Goal: Check status: Check status

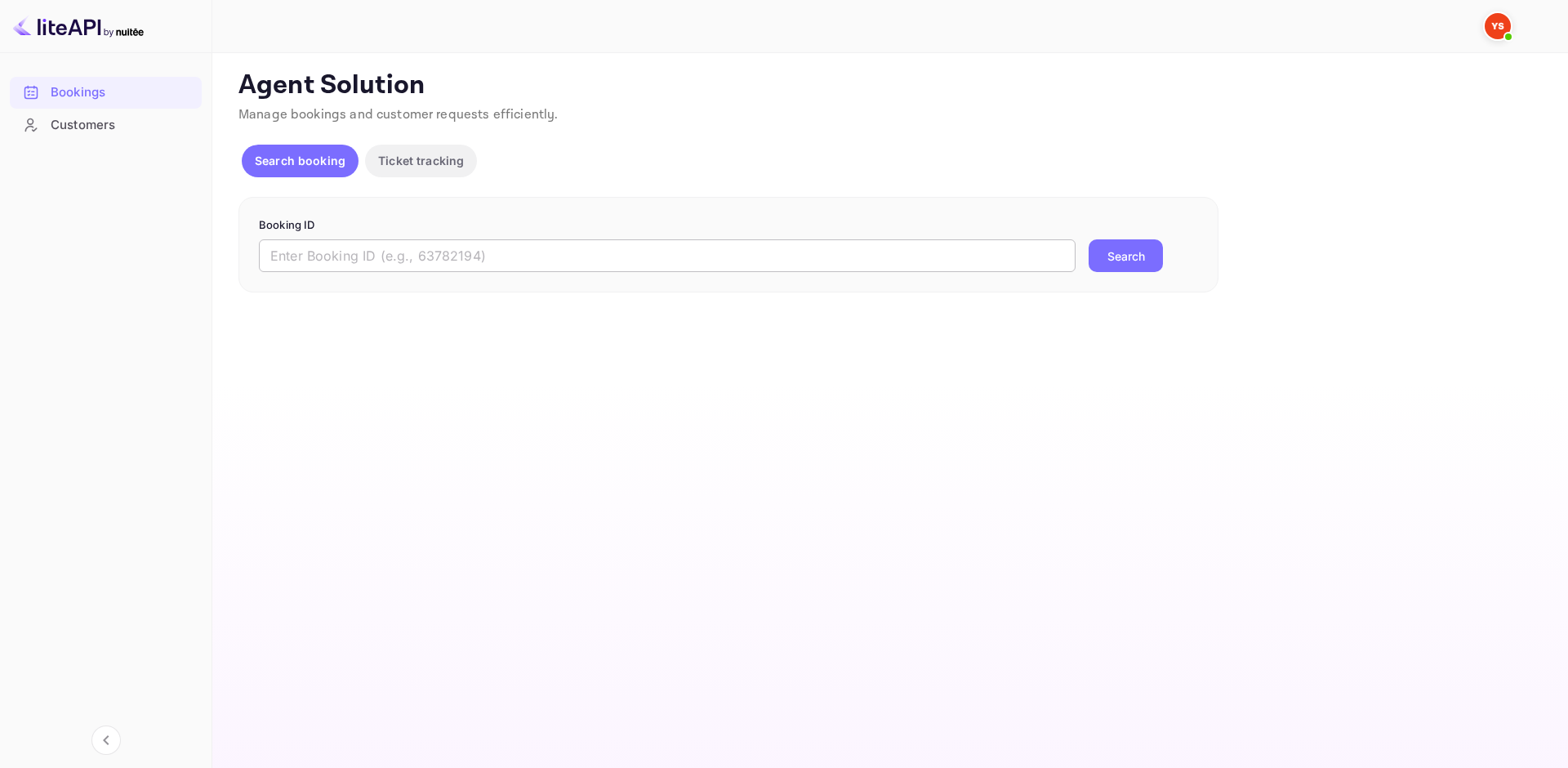
click at [402, 250] on input "text" at bounding box center [667, 256] width 817 height 33
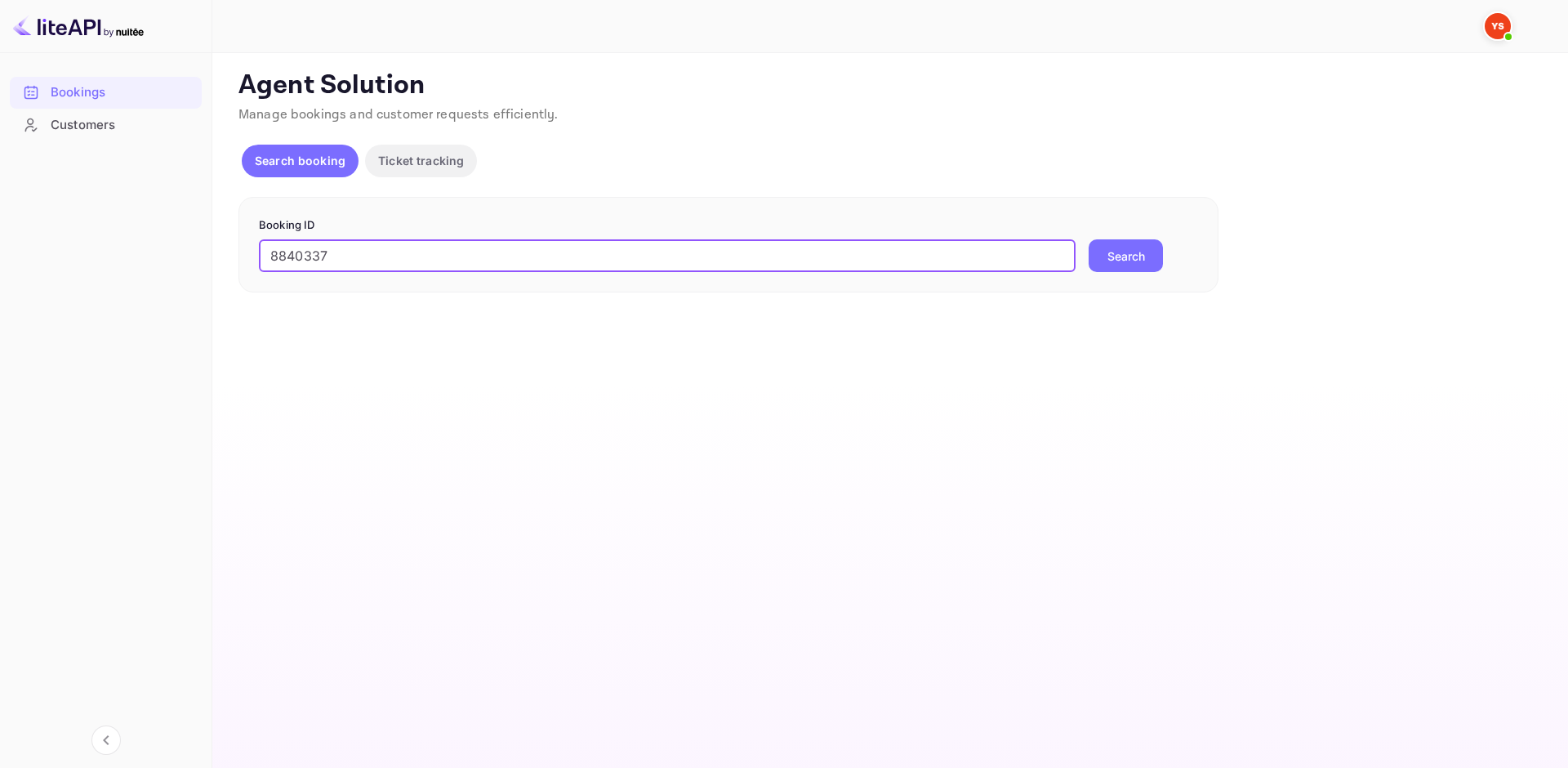
type input "8840337"
click at [1158, 260] on button "Search" at bounding box center [1126, 256] width 74 height 33
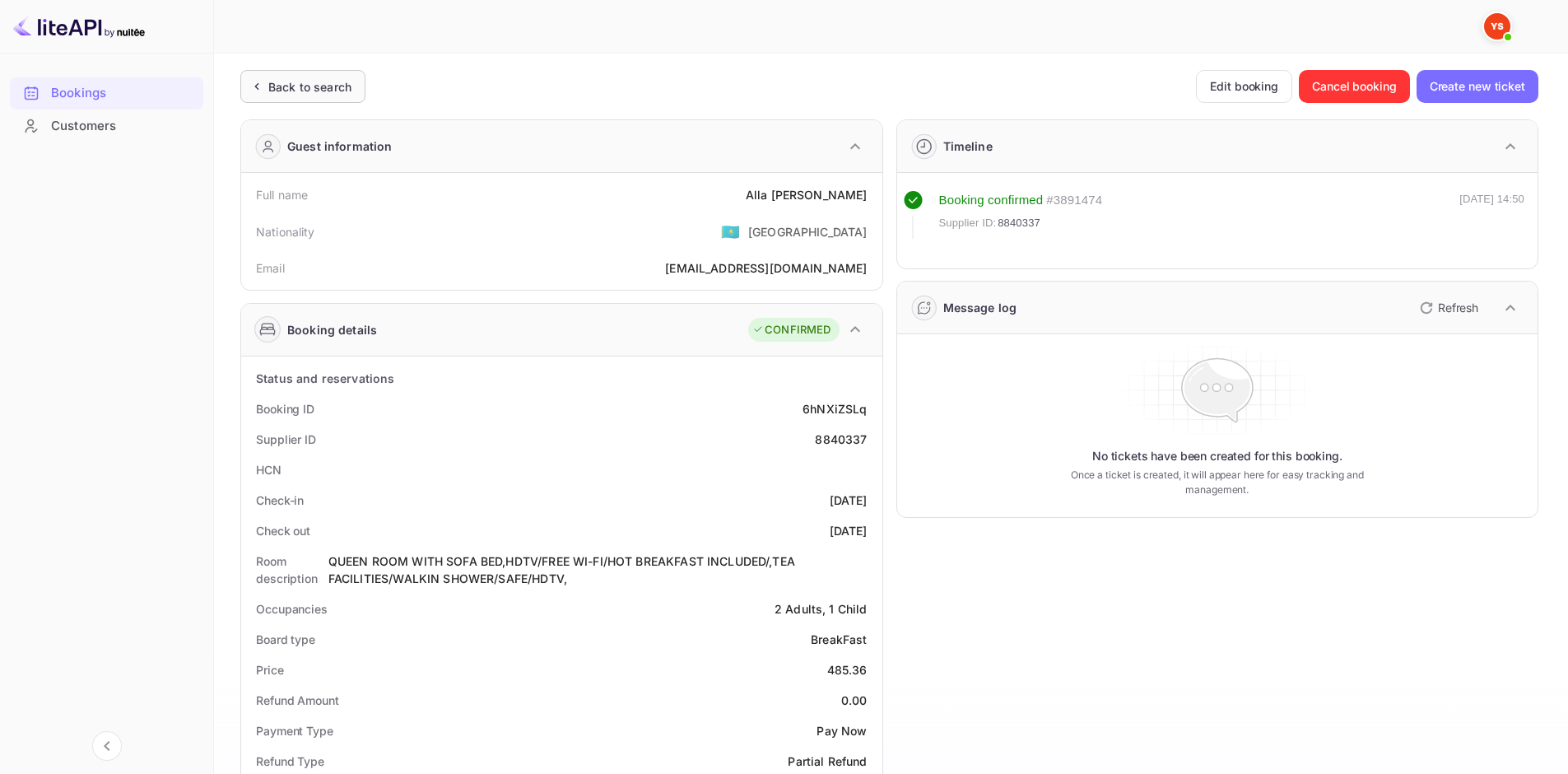
click at [341, 71] on div "Back to search" at bounding box center [303, 87] width 125 height 33
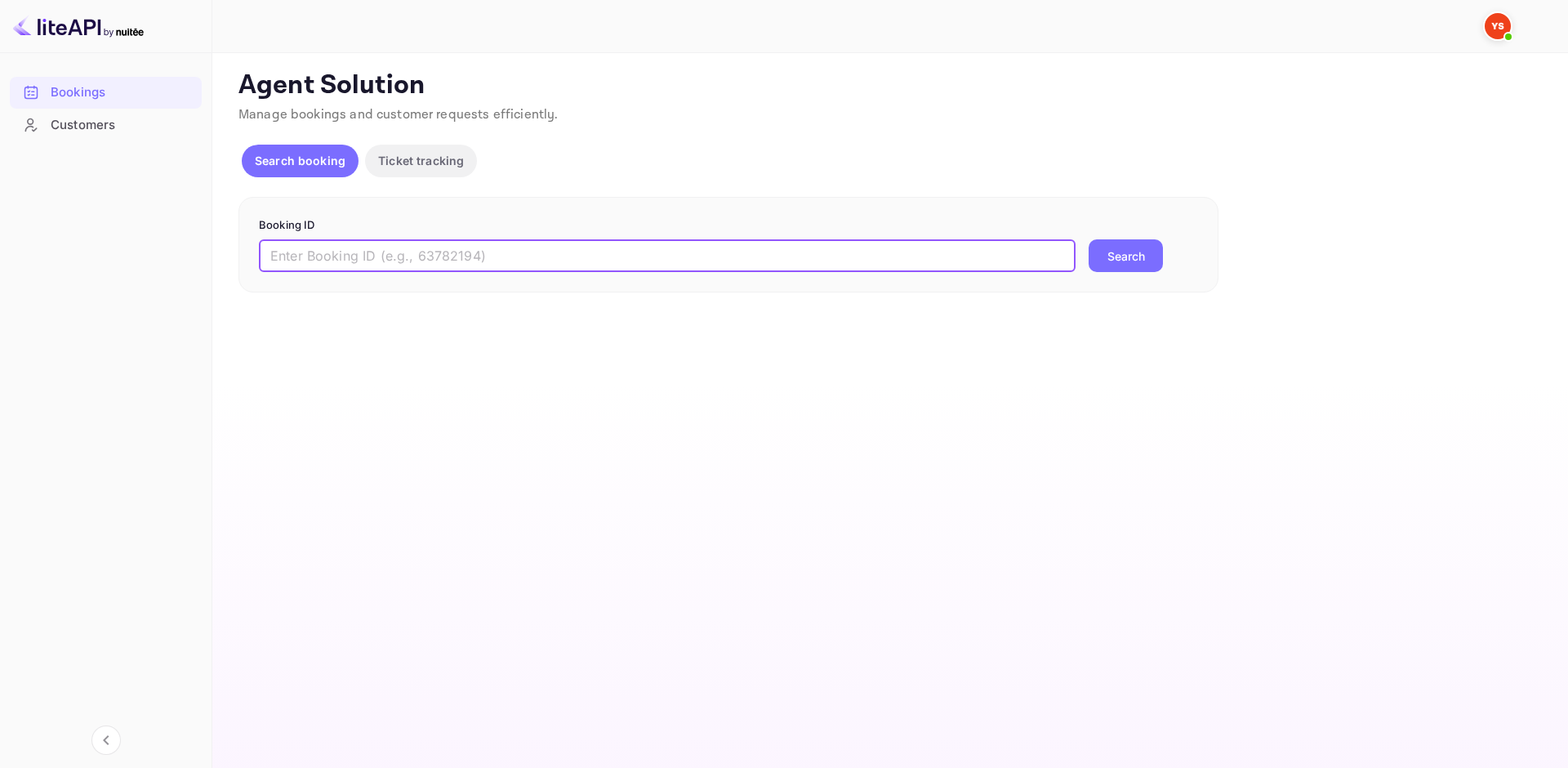
click at [464, 252] on input "text" at bounding box center [667, 256] width 817 height 33
paste input "8840337"
type input "8840337"
click at [1129, 266] on button "Search" at bounding box center [1126, 256] width 74 height 33
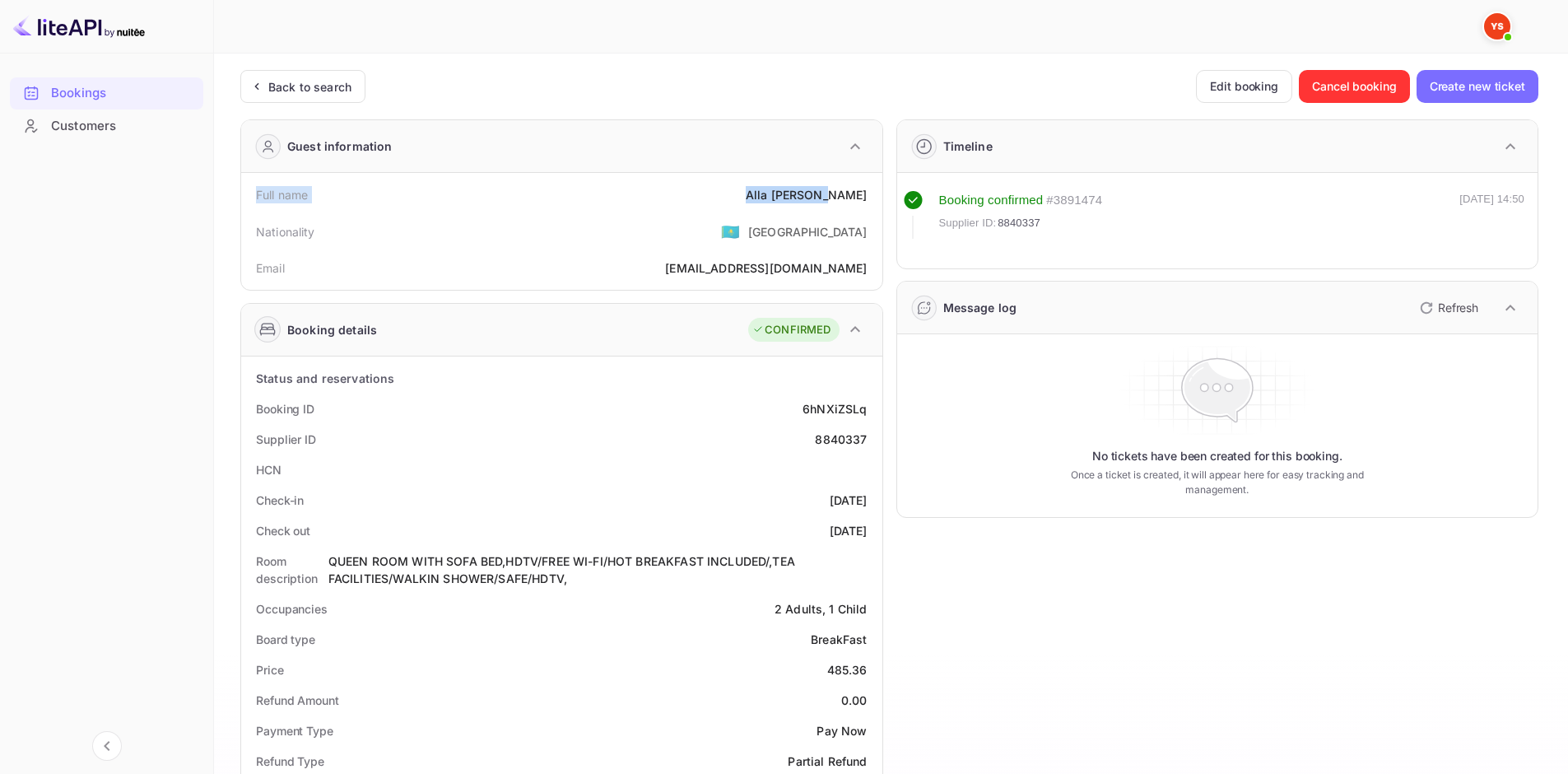
drag, startPoint x: 253, startPoint y: 193, endPoint x: 865, endPoint y: 198, distance: 612.0
click at [865, 198] on div "Full name [PERSON_NAME]" at bounding box center [562, 195] width 628 height 31
copy div "Full name [PERSON_NAME]"
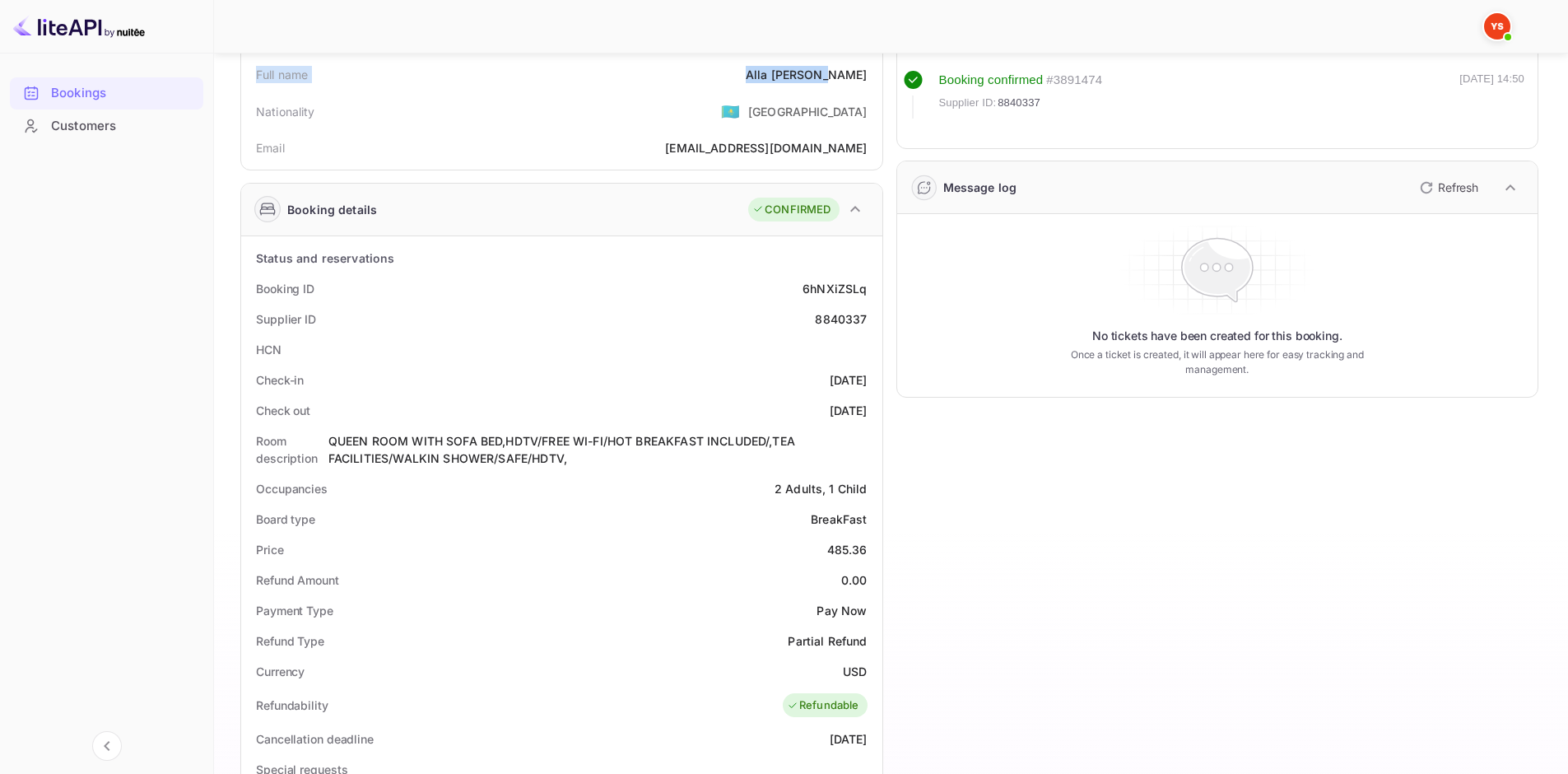
scroll to position [165, 0]
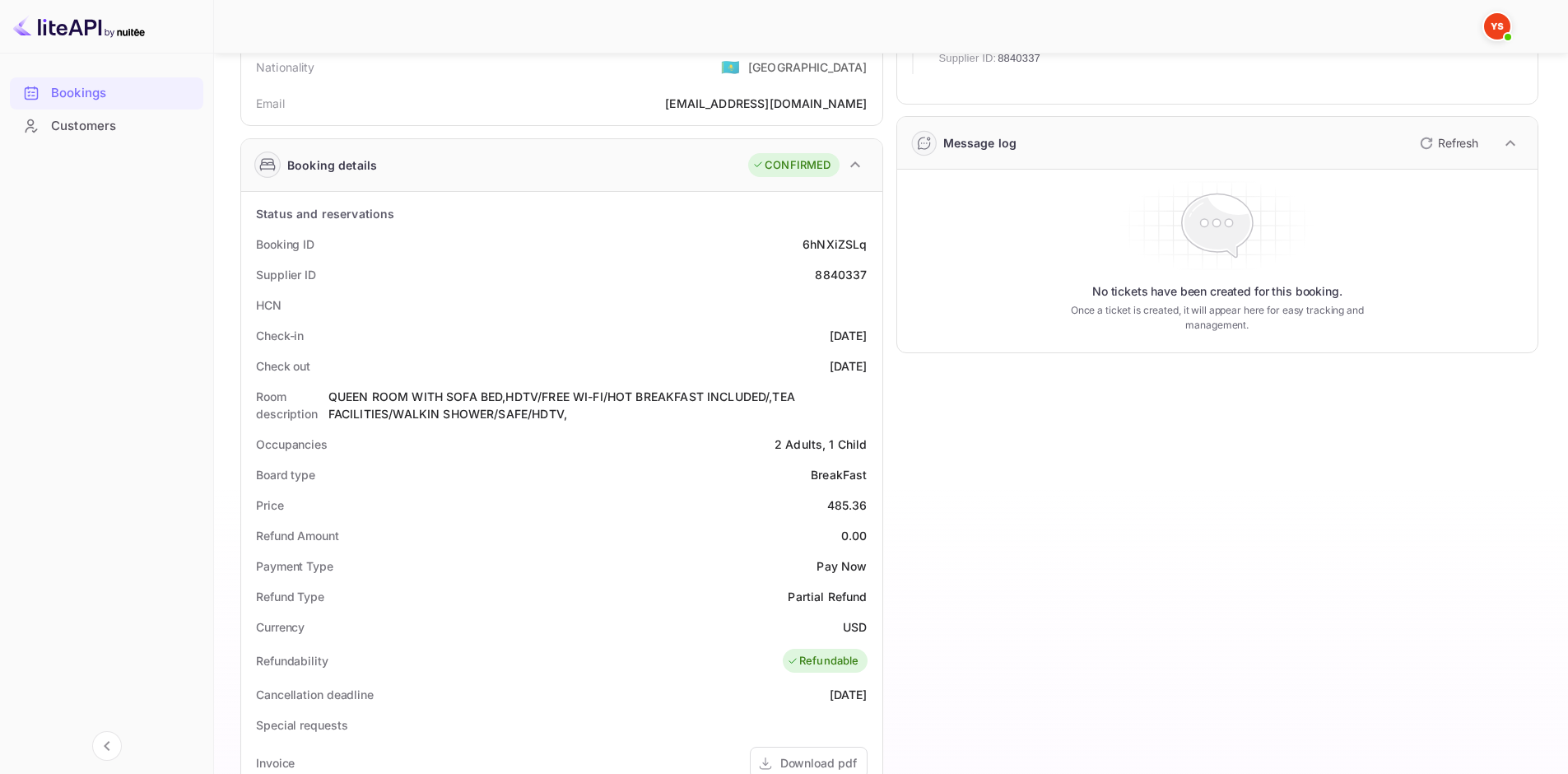
drag, startPoint x: 253, startPoint y: 245, endPoint x: 866, endPoint y: 374, distance: 626.4
click at [866, 374] on div "Status and reservations Booking ID 6hNXiZSLq Supplier ID 8840337 HCN Check-in […" at bounding box center [562, 669] width 628 height 942
copy div "Booking ID 6hNXiZSLq Supplier ID 8840337 HCN Check-in [DATE] Check out [DATE]"
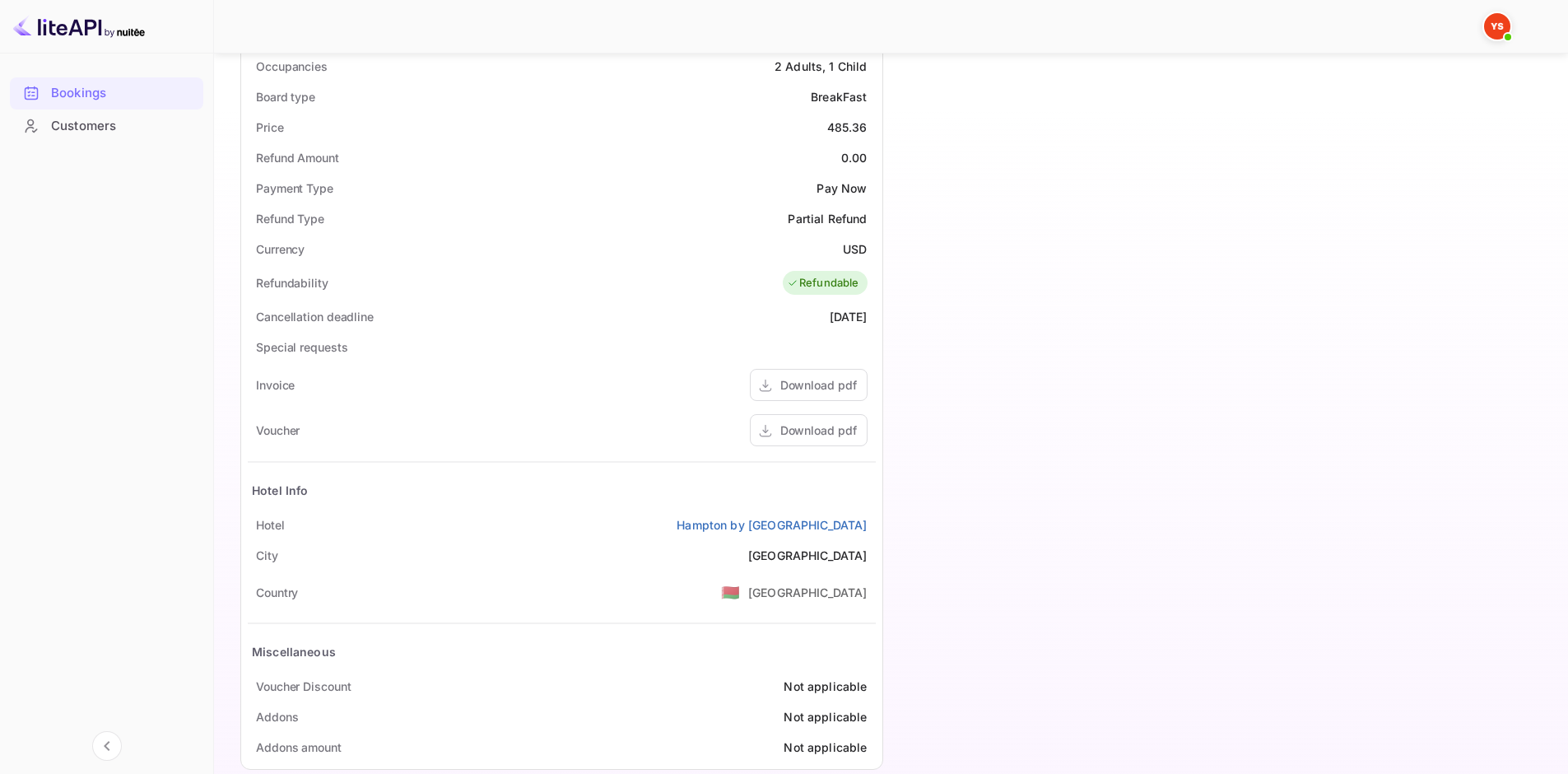
scroll to position [570, 0]
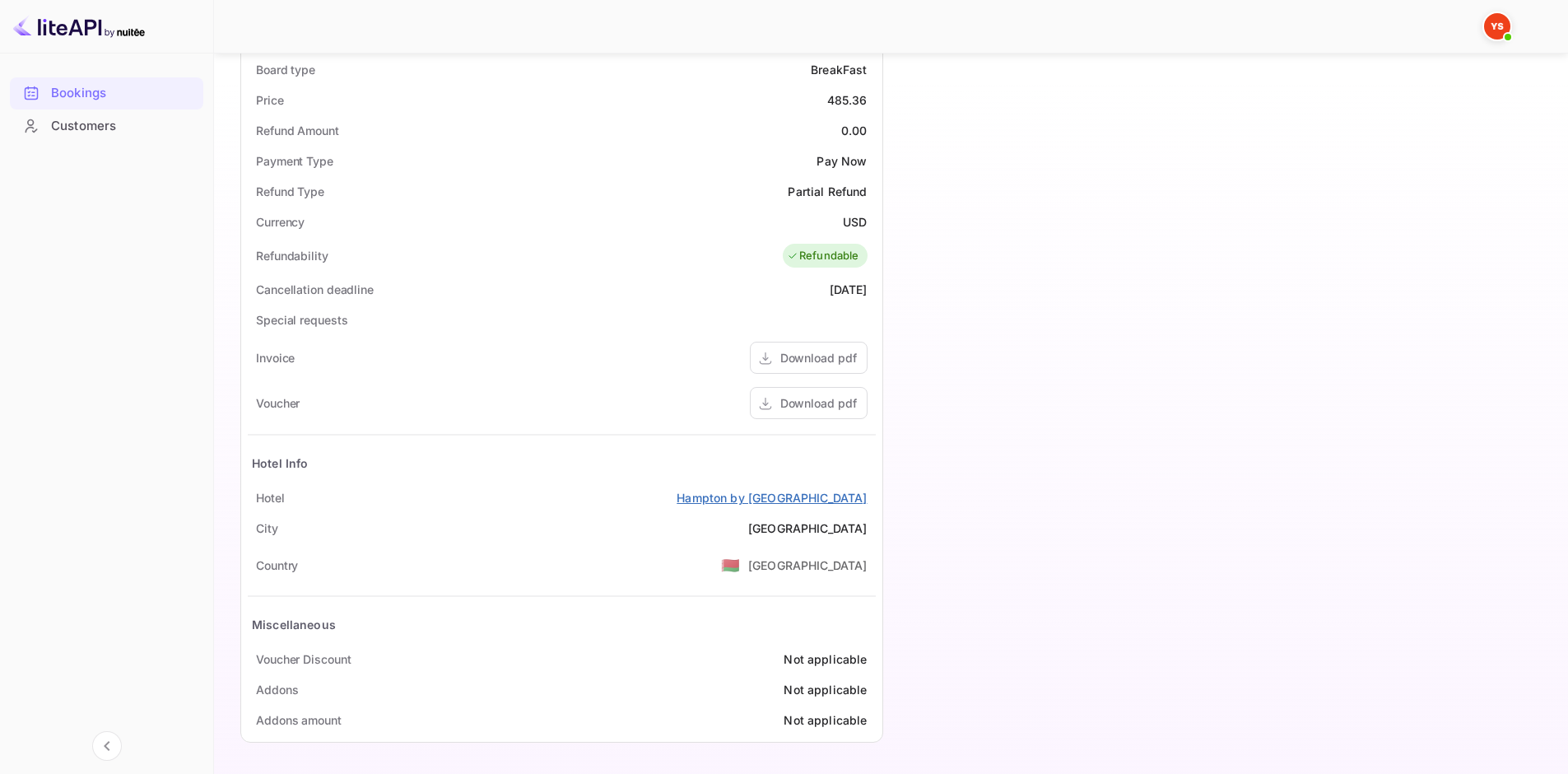
drag, startPoint x: 251, startPoint y: 498, endPoint x: 865, endPoint y: 503, distance: 614.0
click at [865, 503] on div "[GEOGRAPHIC_DATA] by [GEOGRAPHIC_DATA]" at bounding box center [562, 498] width 628 height 31
copy div "[GEOGRAPHIC_DATA] by [GEOGRAPHIC_DATA]"
